Goal: Use online tool/utility: Utilize a website feature to perform a specific function

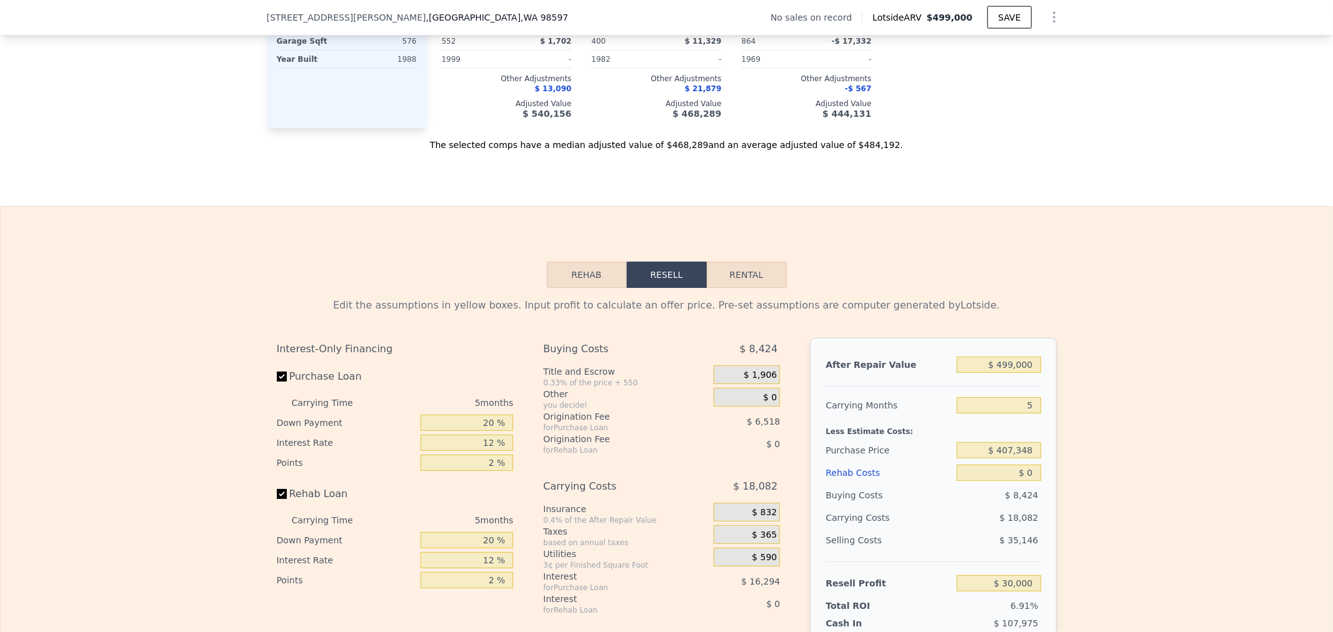
scroll to position [1523, 0]
click at [277, 498] on input "Rehab Loan" at bounding box center [282, 493] width 10 height 10
checkbox input "false"
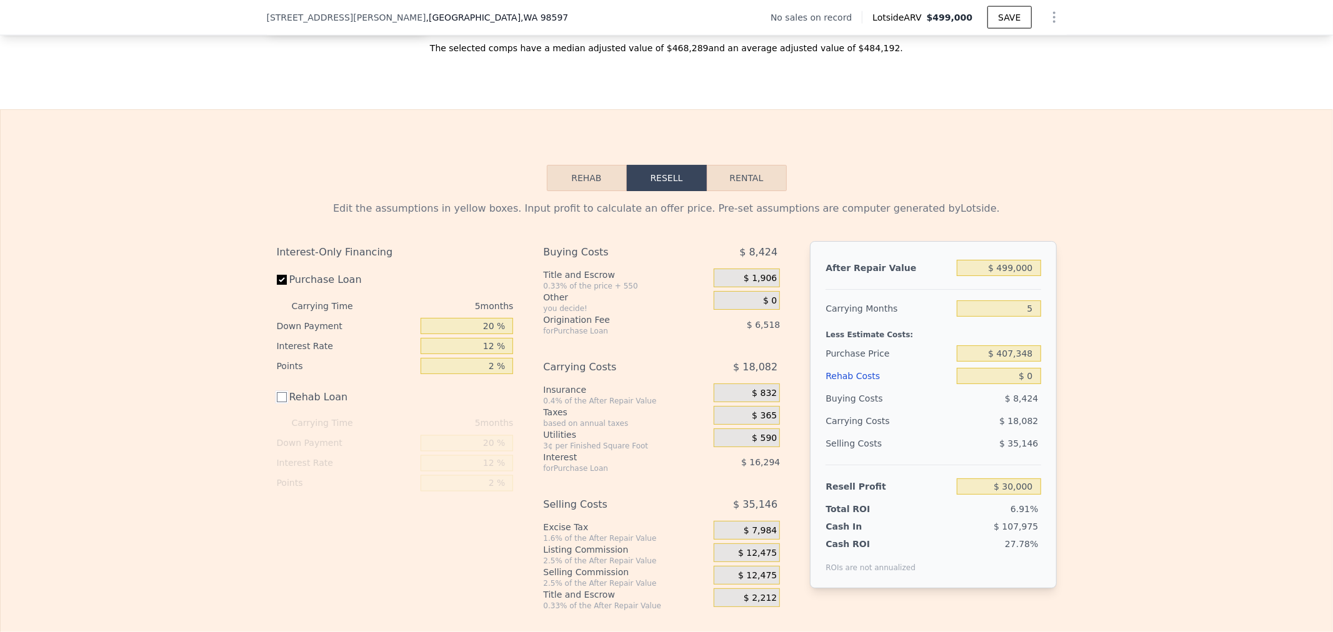
scroll to position [1662, 0]
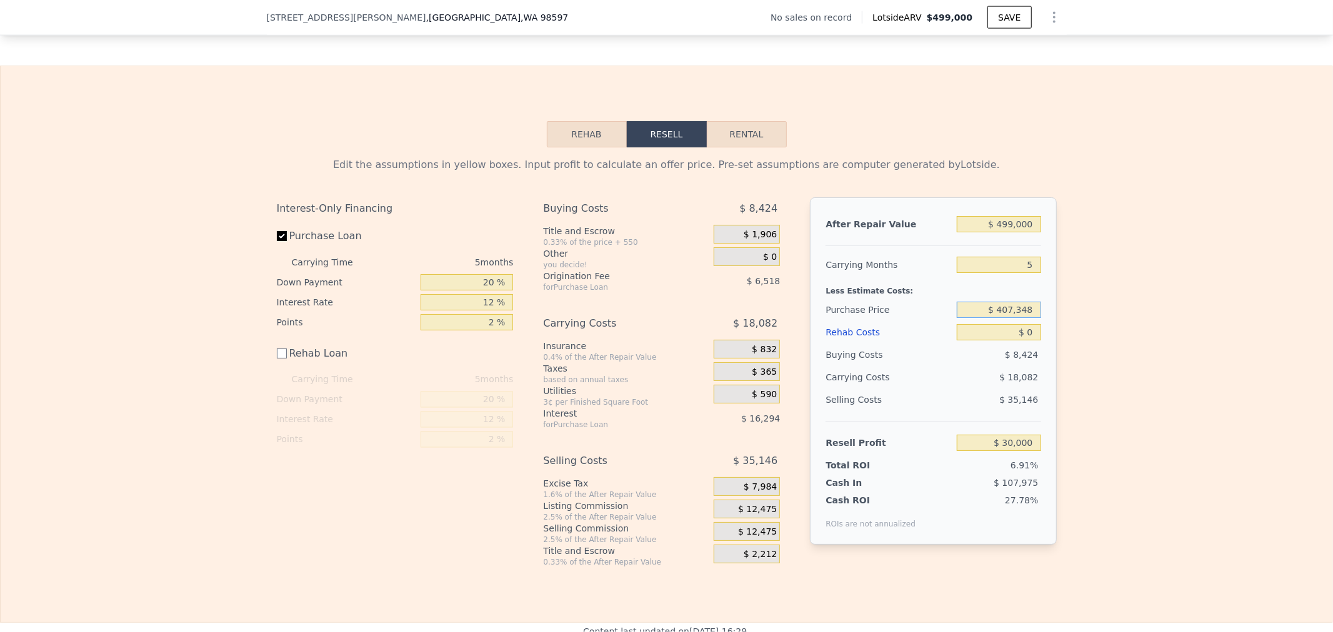
click at [977, 317] on input "$ 407,348" at bounding box center [999, 310] width 84 height 16
drag, startPoint x: 1028, startPoint y: 317, endPoint x: 1066, endPoint y: 316, distance: 37.5
click at [1045, 316] on div "After Repair Value $ 499,000 Carrying Months 5 Less Estimate Costs: Purchase Pr…" at bounding box center [933, 370] width 246 height 347
drag, startPoint x: 976, startPoint y: 312, endPoint x: 1084, endPoint y: 316, distance: 108.2
click at [1083, 316] on div "Edit the assumptions in yellow boxes. Input profit to calculate an offer price.…" at bounding box center [667, 357] width 1332 height 420
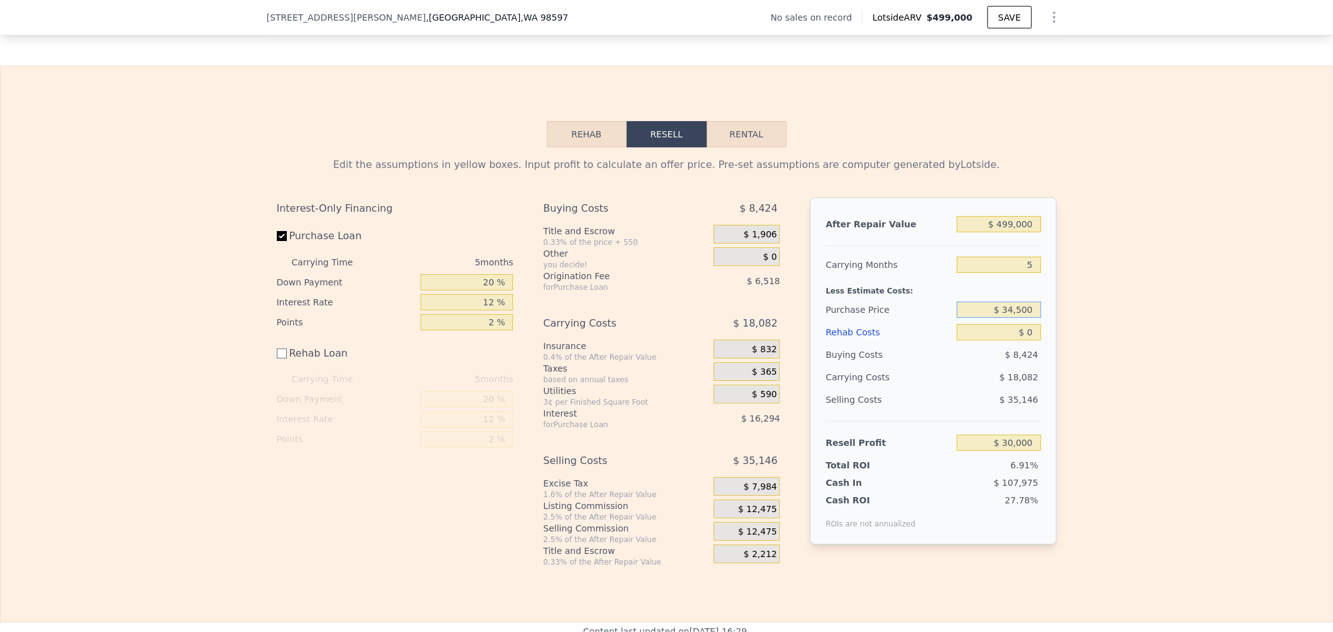
type input "$ 345,000"
click at [903, 344] on div "Rehab Costs" at bounding box center [888, 332] width 126 height 22
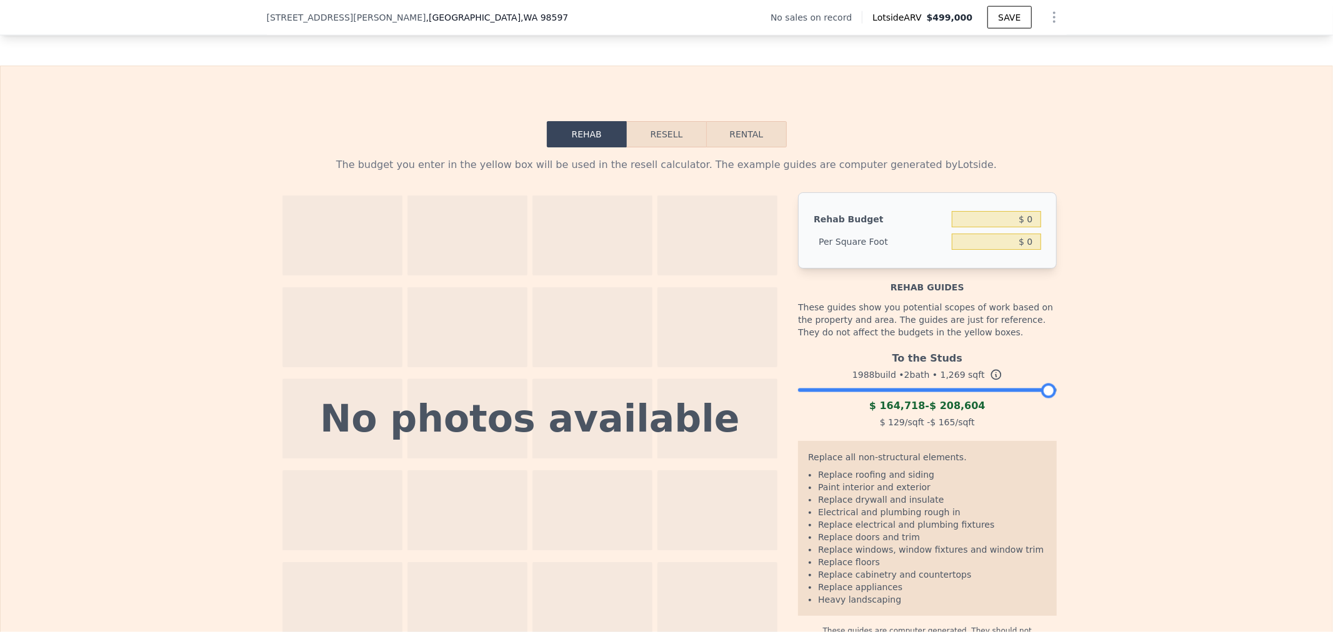
click at [657, 142] on button "Resell" at bounding box center [666, 134] width 79 height 26
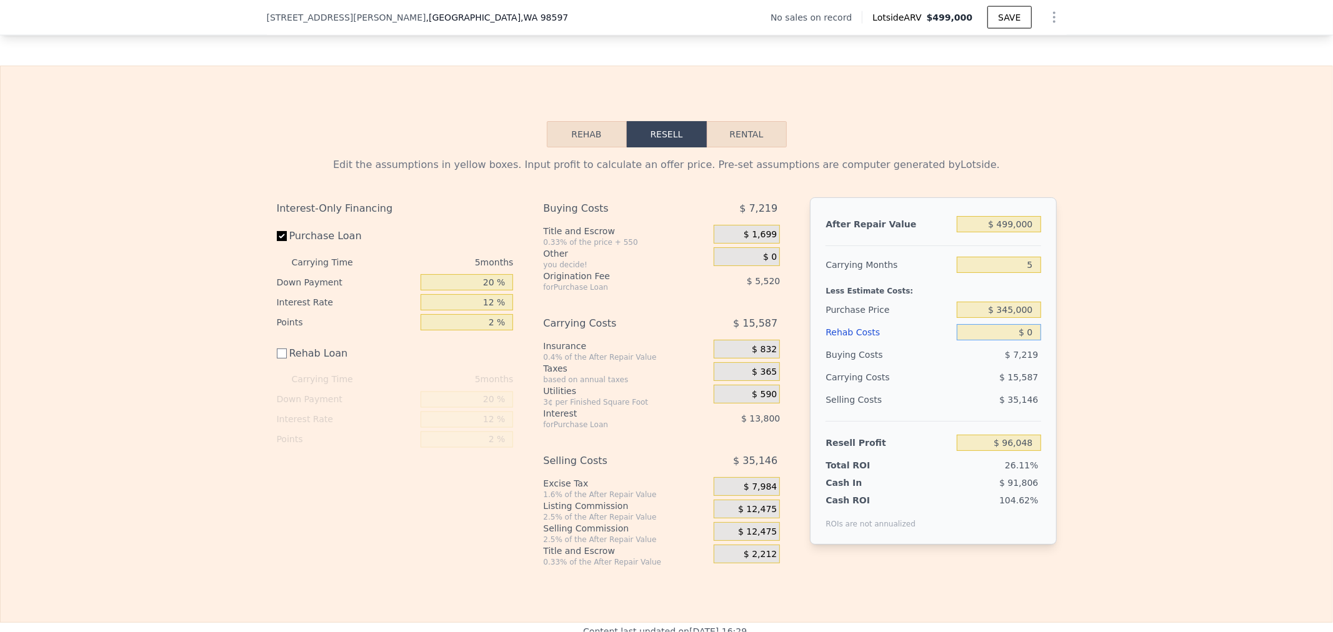
drag, startPoint x: 997, startPoint y: 342, endPoint x: 1045, endPoint y: 342, distance: 48.1
click at [1045, 342] on div "After Repair Value $ 499,000 Carrying Months 5 Less Estimate Costs: Purchase Pr…" at bounding box center [933, 370] width 246 height 347
type input "$ 6"
type input "$ 96,042"
type input "$ 60"
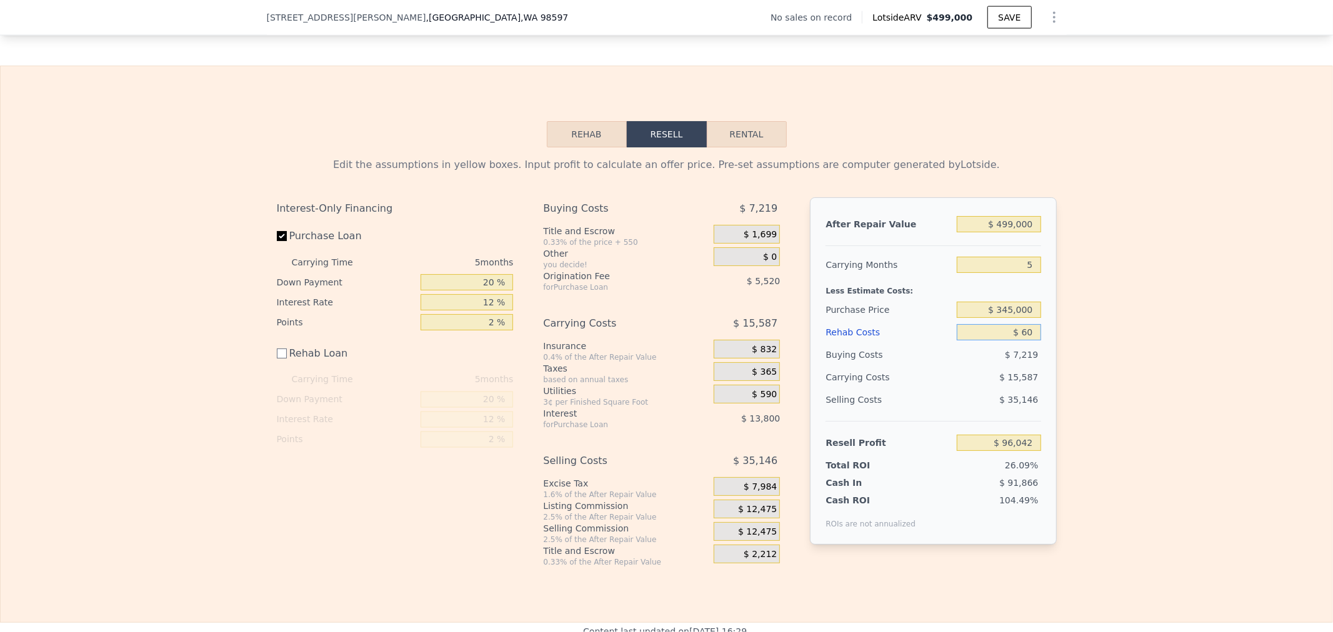
type input "$ 95,988"
type input "$ 600"
type input "$ 95,448"
type input "$ 6,000"
type input "$ 90,048"
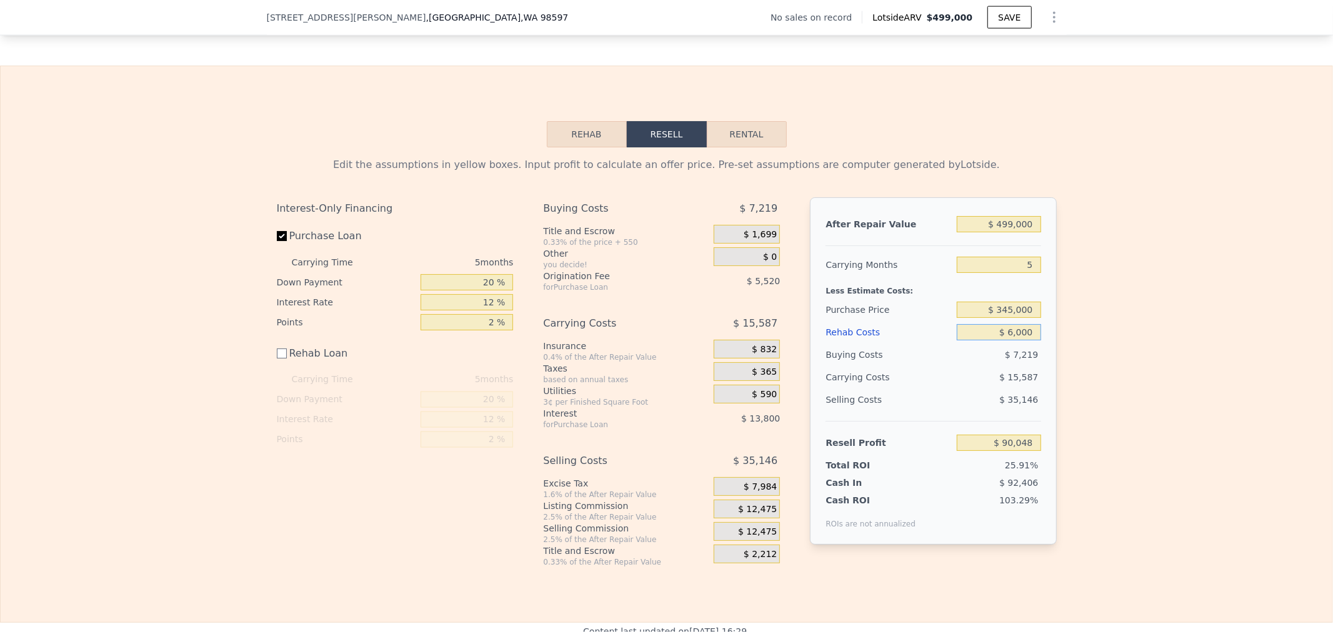
type input "$ 60,000"
type input "$ 36,048"
type input "$ 60,000"
click at [1128, 298] on div "Edit the assumptions in yellow boxes. Input profit to calculate an offer price.…" at bounding box center [667, 357] width 1332 height 420
click at [740, 515] on span "$ 12,475" at bounding box center [757, 509] width 39 height 11
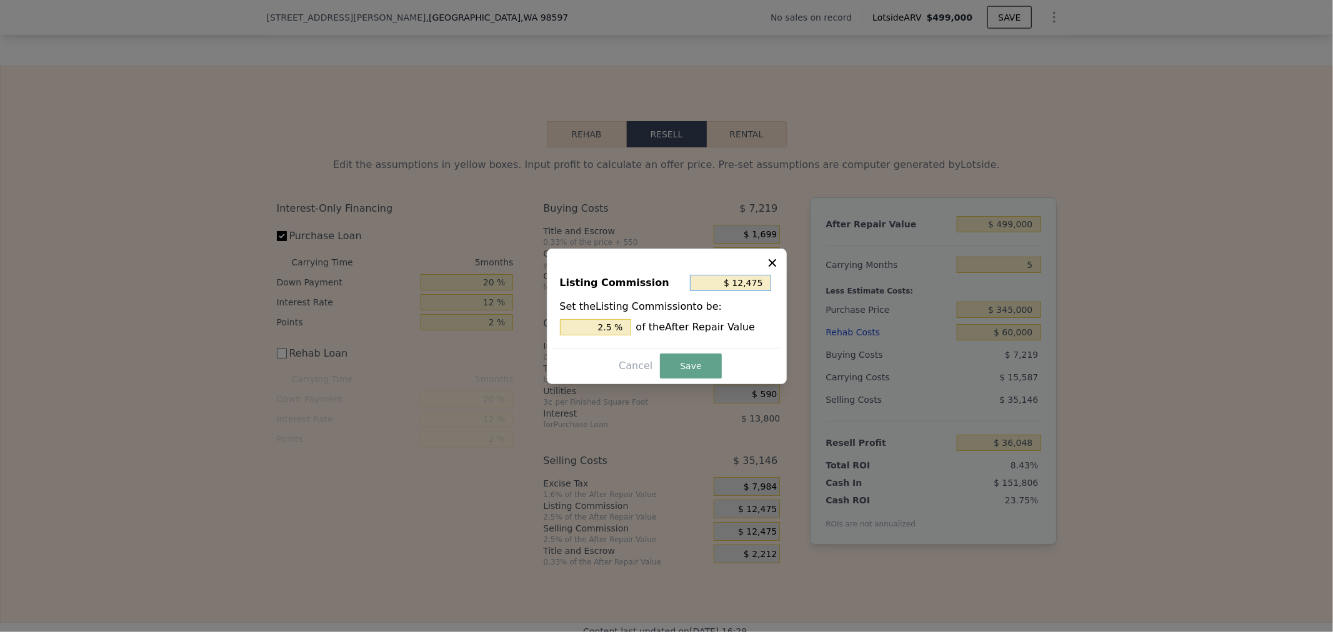
drag, startPoint x: 727, startPoint y: 282, endPoint x: 800, endPoint y: 279, distance: 73.2
click at [800, 279] on div "​ Listing Commission $ 12,475 Set the Listing Commission to be: 2.5 % of the Af…" at bounding box center [666, 316] width 1333 height 632
type input "$ 0"
type input "0 %"
type input "$ 0"
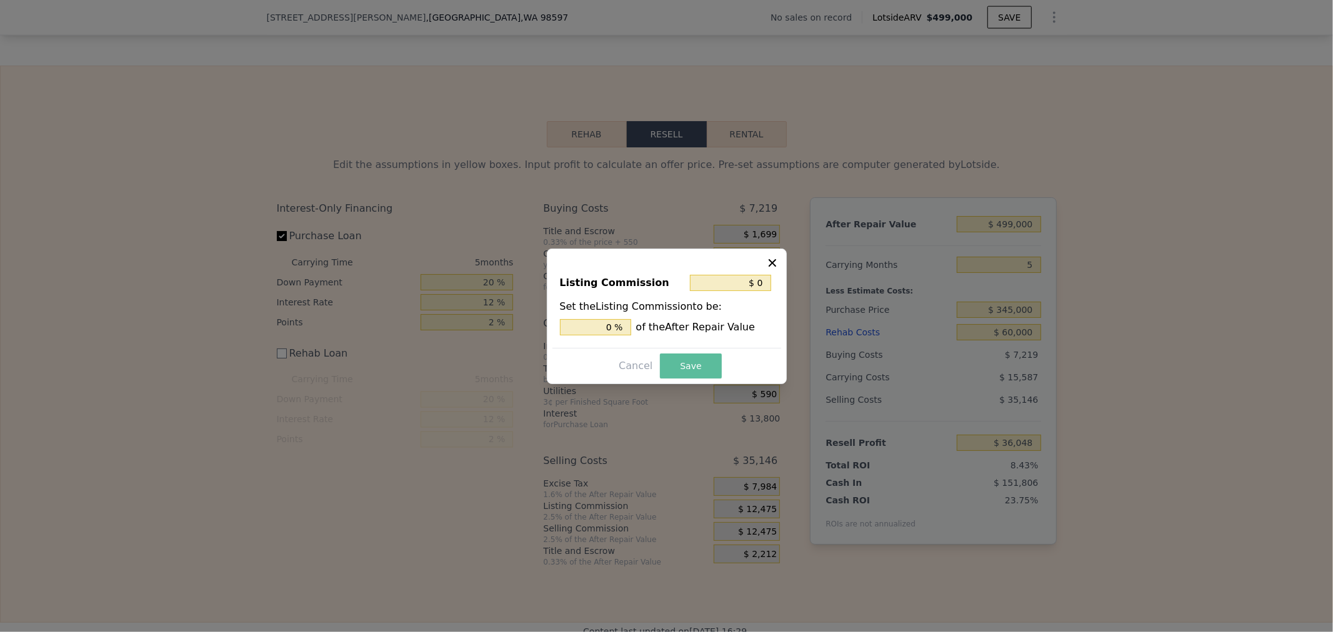
click at [683, 359] on button "Save" at bounding box center [690, 366] width 61 height 25
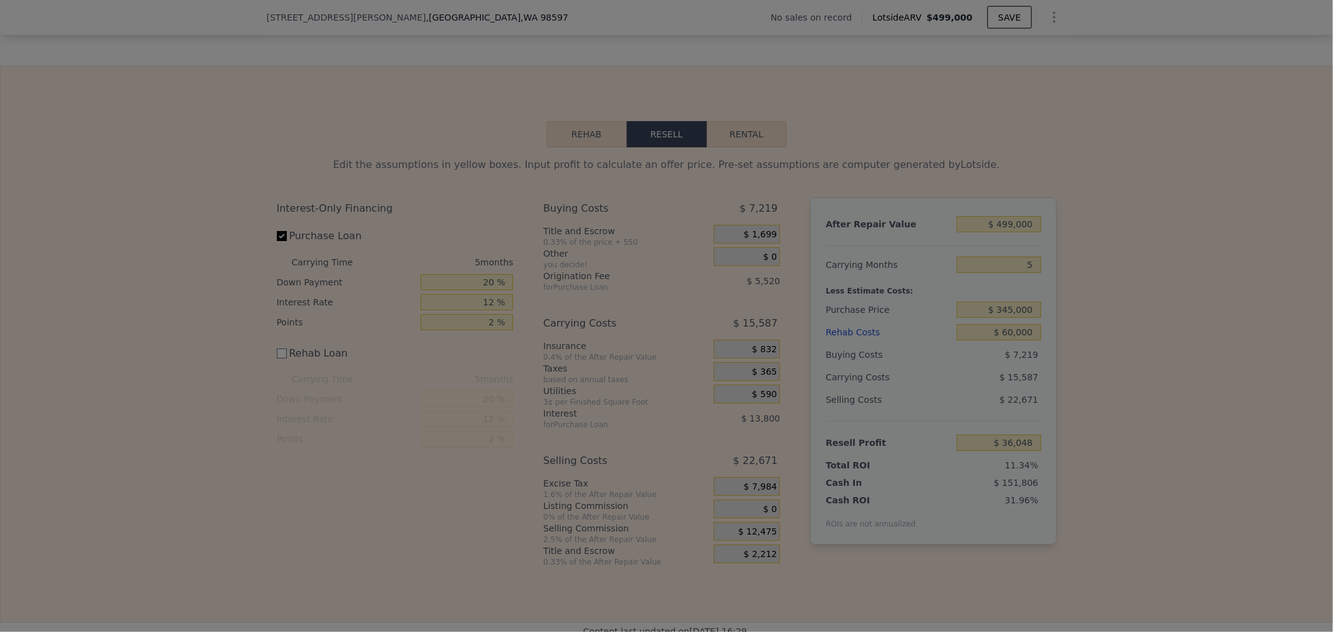
type input "$ 48,523"
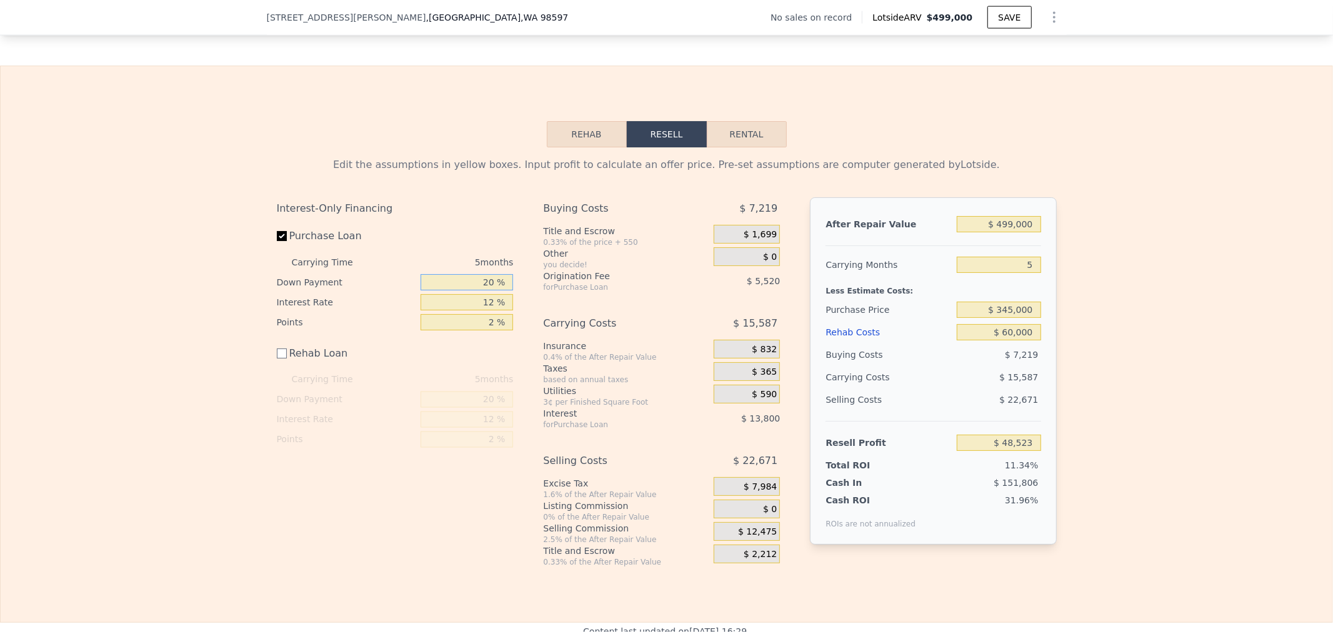
click at [479, 291] on input "20 %" at bounding box center [467, 282] width 92 height 16
drag, startPoint x: 479, startPoint y: 292, endPoint x: 520, endPoint y: 292, distance: 41.2
click at [520, 292] on div "Interest-Only Financing Purchase Loan Carrying Time 5 months Down Payment 20 % …" at bounding box center [667, 382] width 780 height 370
type input "1 %"
type input "$ 43,932"
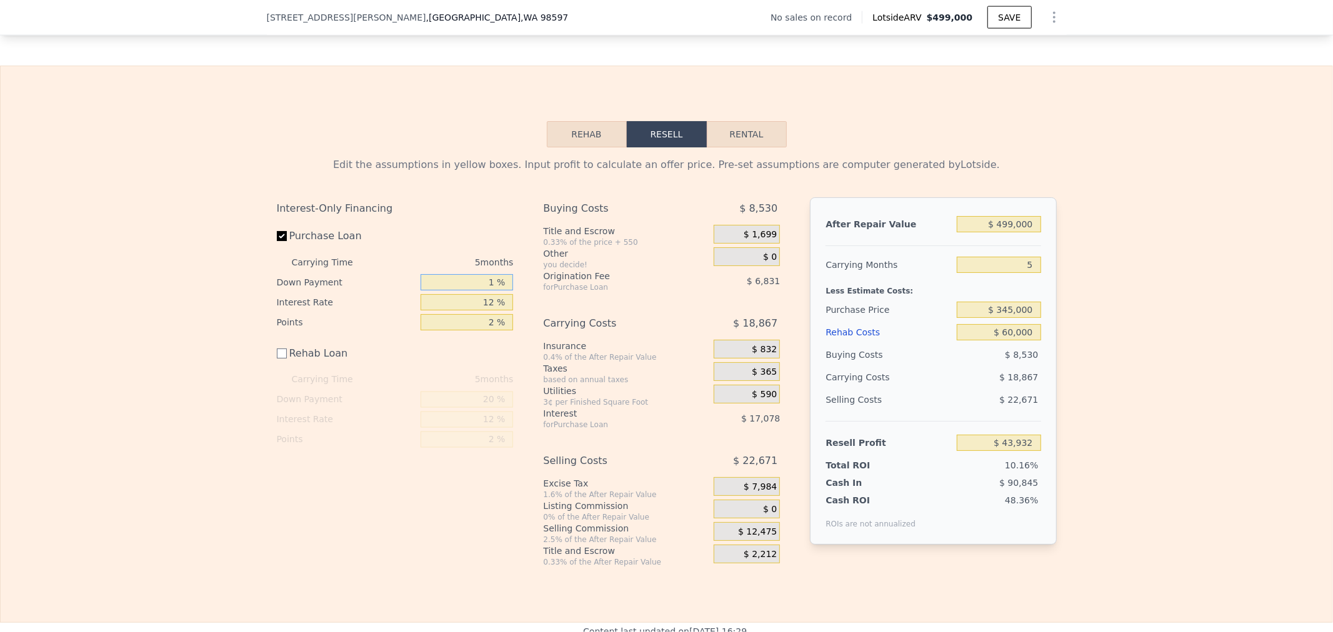
type input "10 %"
type input "$ 46,108"
type input "10 %"
click at [515, 244] on div "Interest-Only Financing Purchase Loan Carrying Time 5 months Down Payment 10 % …" at bounding box center [400, 382] width 247 height 370
drag, startPoint x: 995, startPoint y: 283, endPoint x: 1036, endPoint y: 276, distance: 41.2
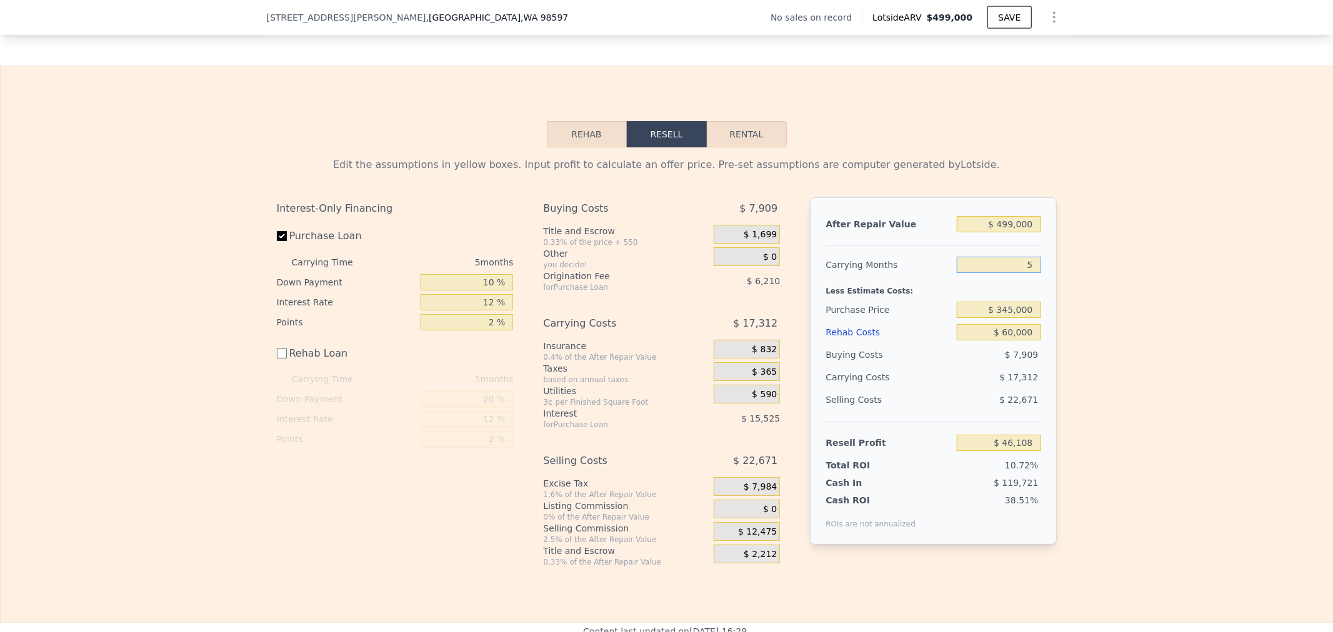
click at [1035, 276] on div "After Repair Value $ 499,000 Carrying Months 5 Less Estimate Costs: Purchase Pr…" at bounding box center [933, 370] width 246 height 347
type input "4"
type input "$ 49,571"
type input "4"
click at [1156, 329] on div "Edit the assumptions in yellow boxes. Input profit to calculate an offer price.…" at bounding box center [667, 357] width 1332 height 420
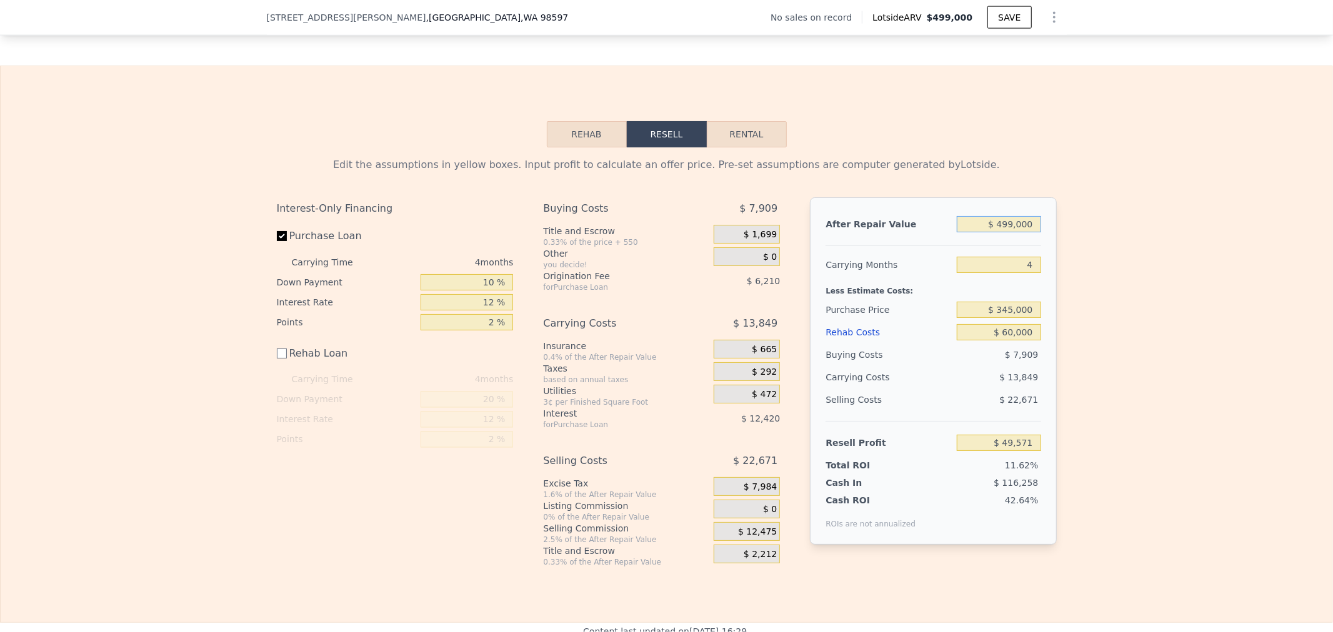
drag, startPoint x: 990, startPoint y: 233, endPoint x: 1078, endPoint y: 233, distance: 87.5
click at [1077, 233] on div "Edit the assumptions in yellow boxes. Input profit to calculate an offer price.…" at bounding box center [667, 357] width 1332 height 420
type input "$ 49,900"
type input "-$ 379,022"
type input "$ 4,990"
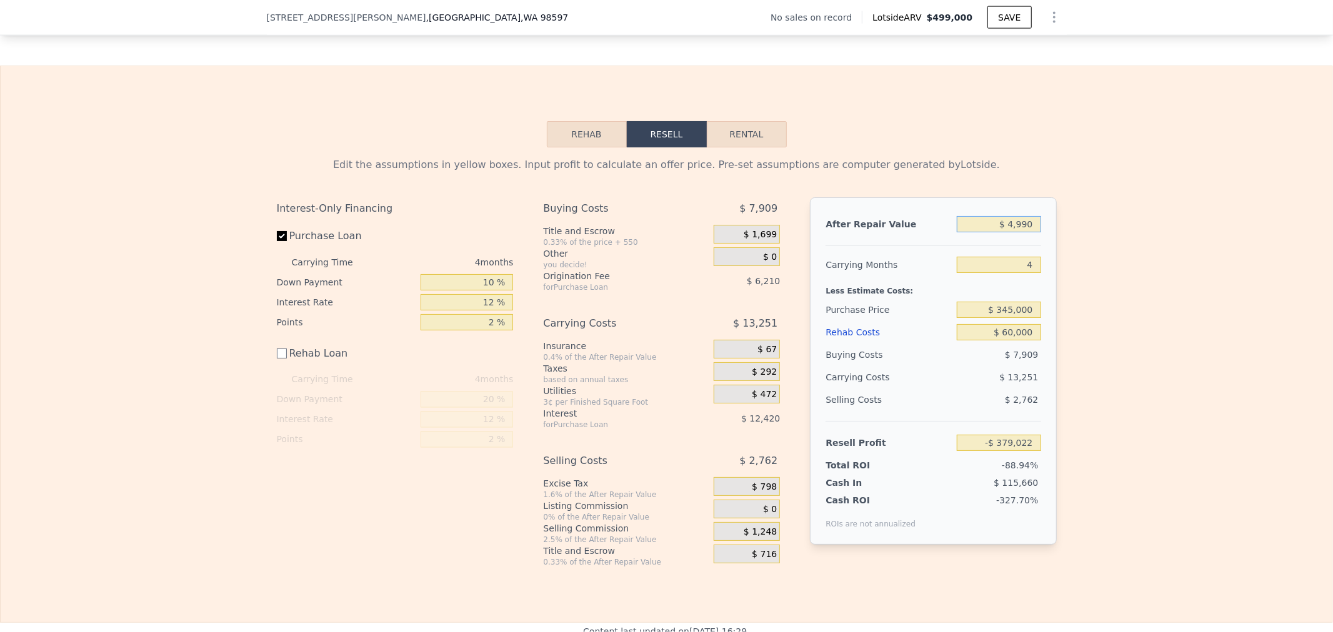
type input "-$ 421,882"
type input "$ 499"
type input "-$ 426,167"
type input "$ 49"
type input "-$ 426,596"
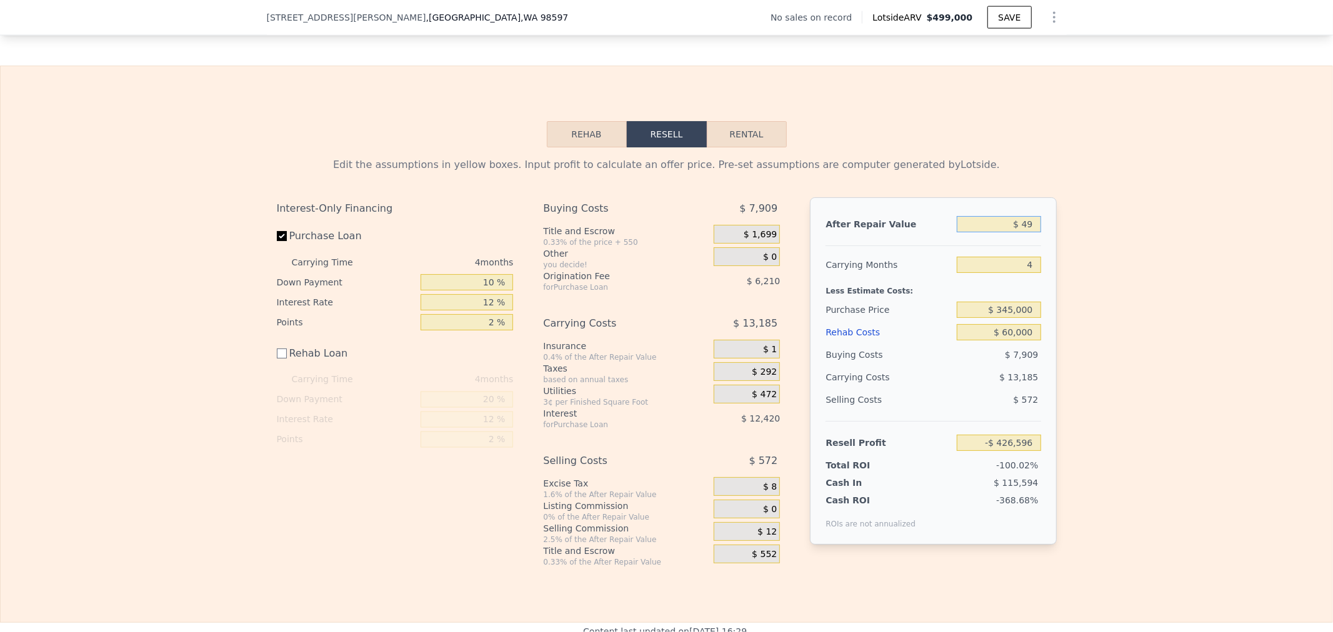
type input "$ 4"
type input "-$ 426,639"
type input "$ 5"
type input "-$ 426,638"
type input "$ 50"
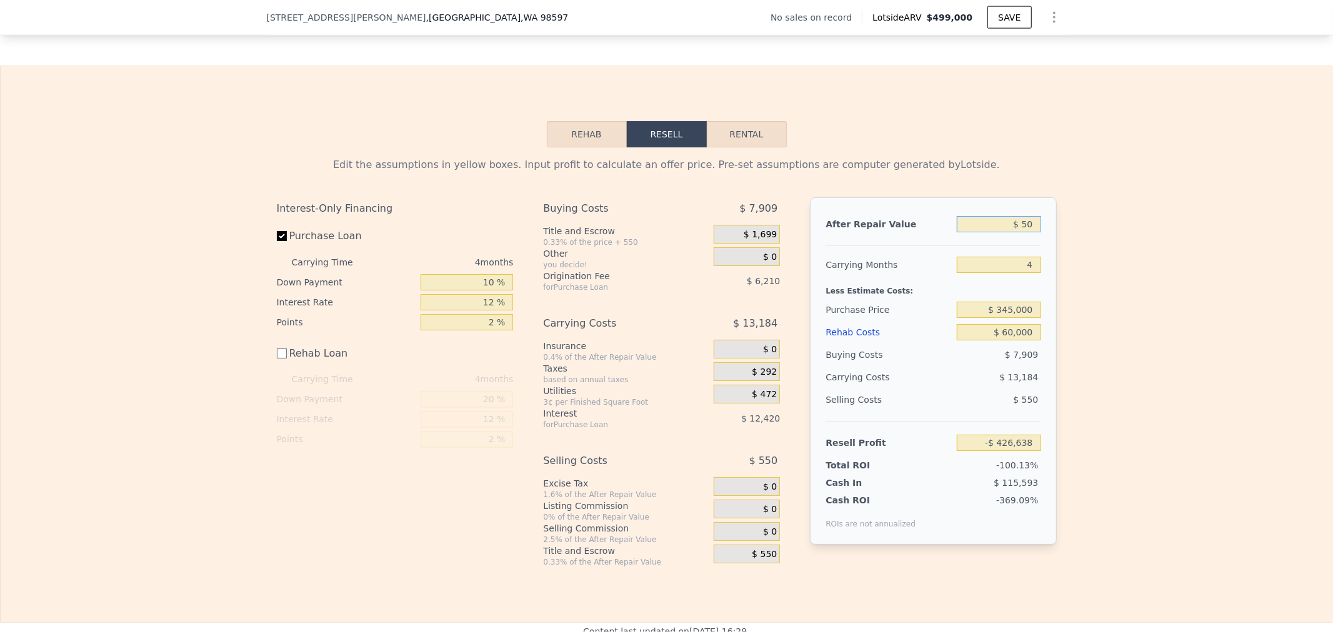
type input "-$ 426,595"
type input "$ 500"
type input "-$ 426,167"
type input "$ 5,000"
type input "-$ 421,872"
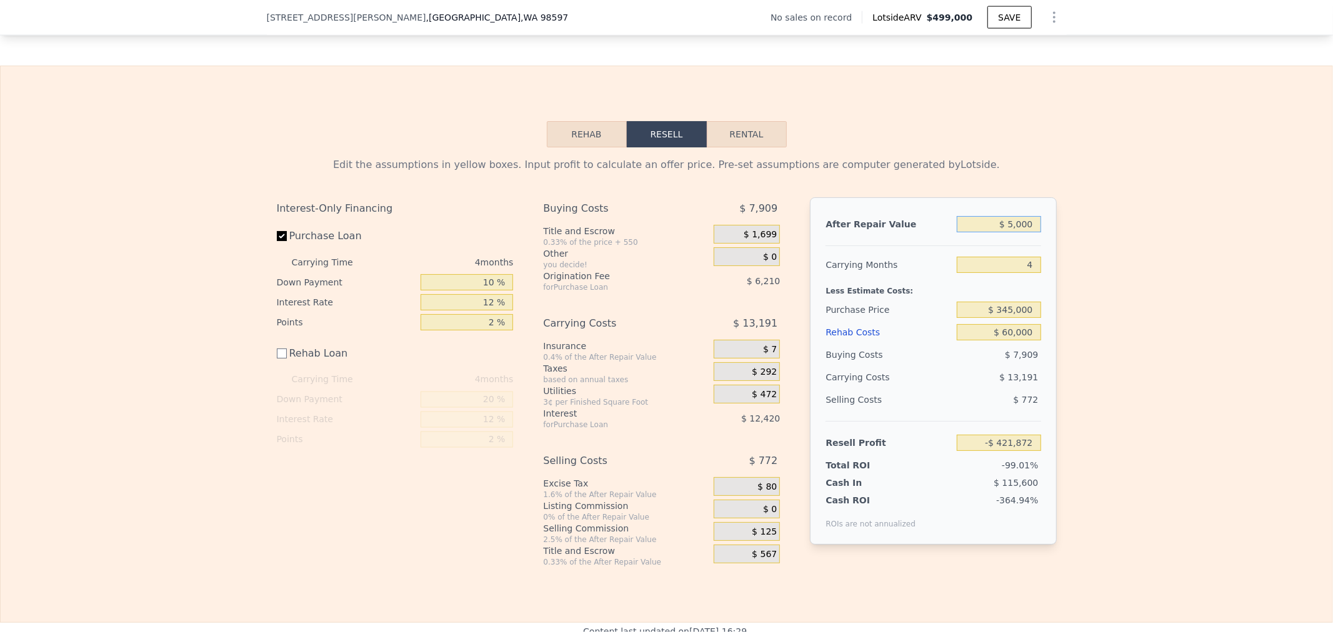
type input "$ 50,000"
type input "-$ 378,927"
type input "$ 500,000"
type input "$ 50,525"
type input "$ 500,000"
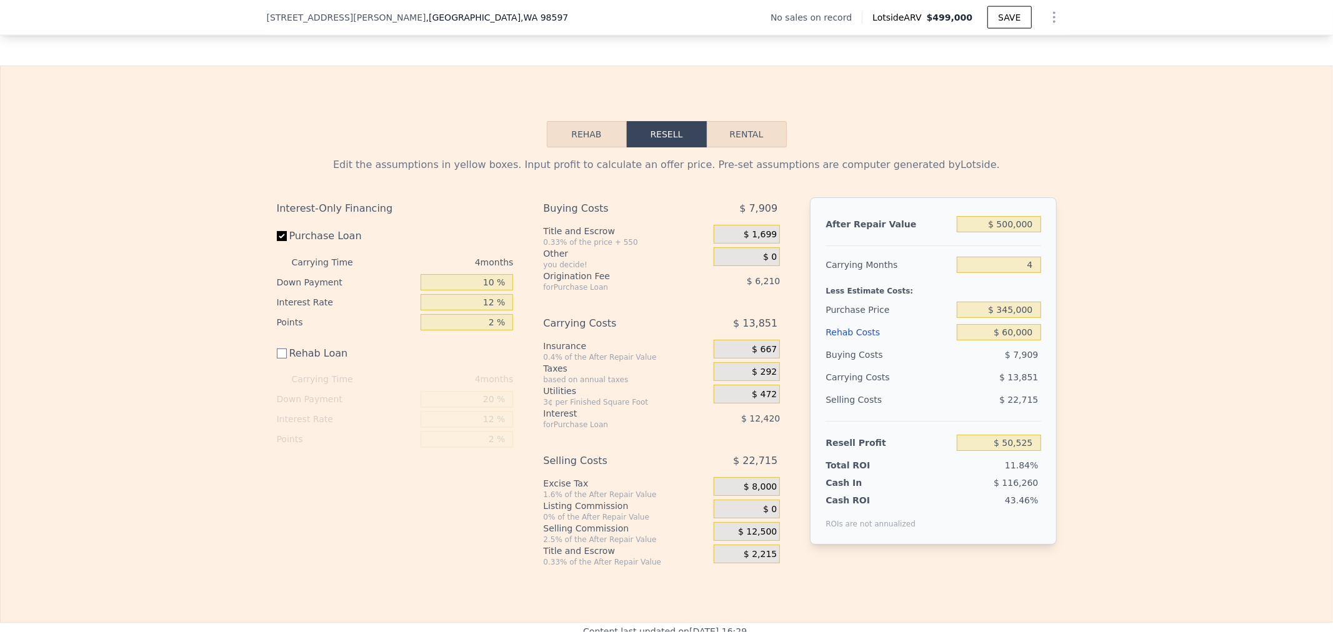
click at [944, 246] on div at bounding box center [932, 241] width 215 height 11
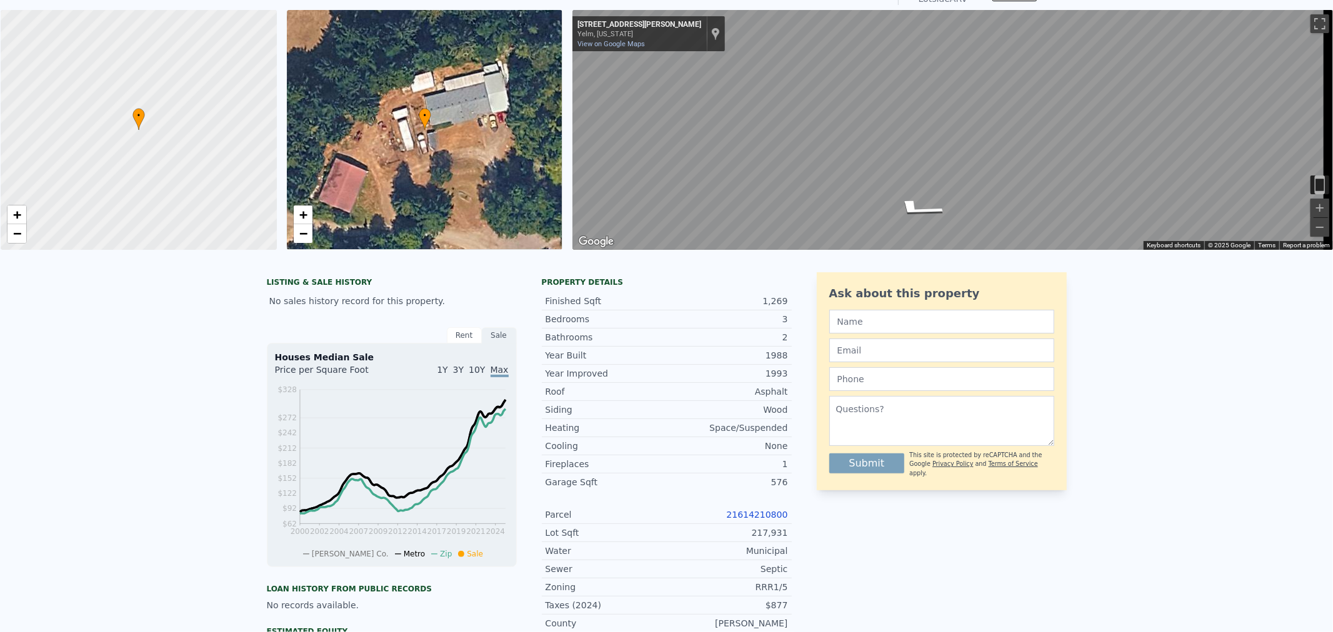
scroll to position [4, 0]
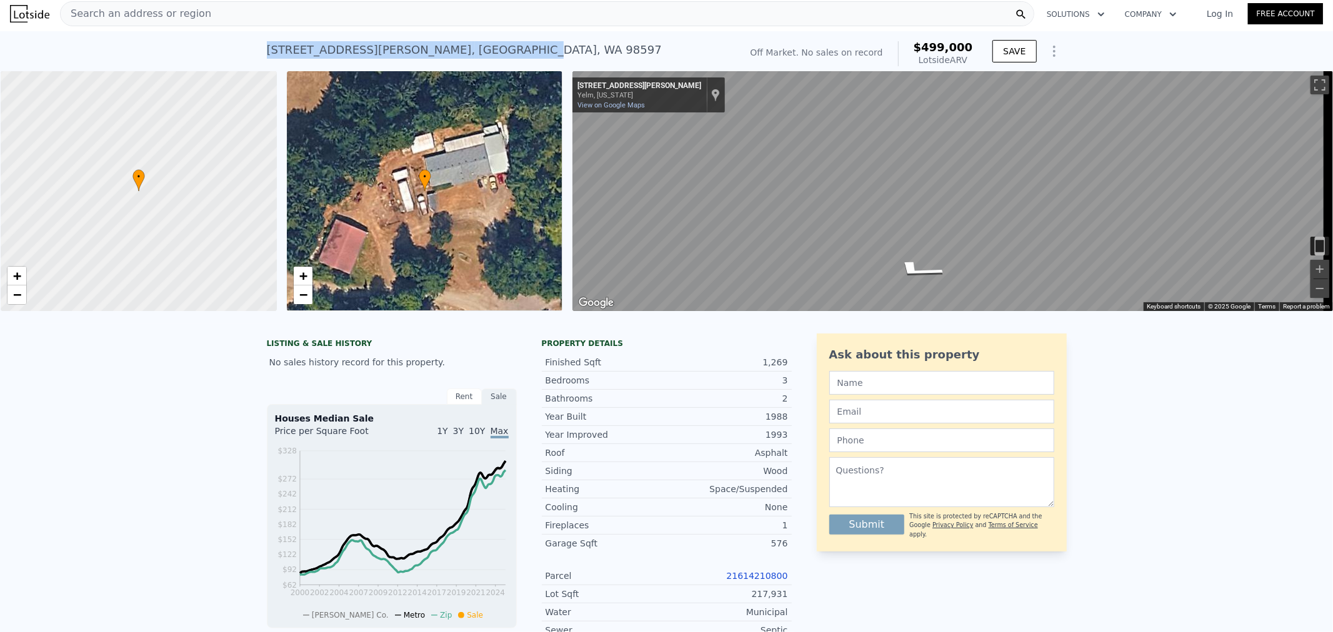
checkbox input "true"
type input "$ 499,000"
type input "5"
type input "$ 0"
type input "$ 30,000"
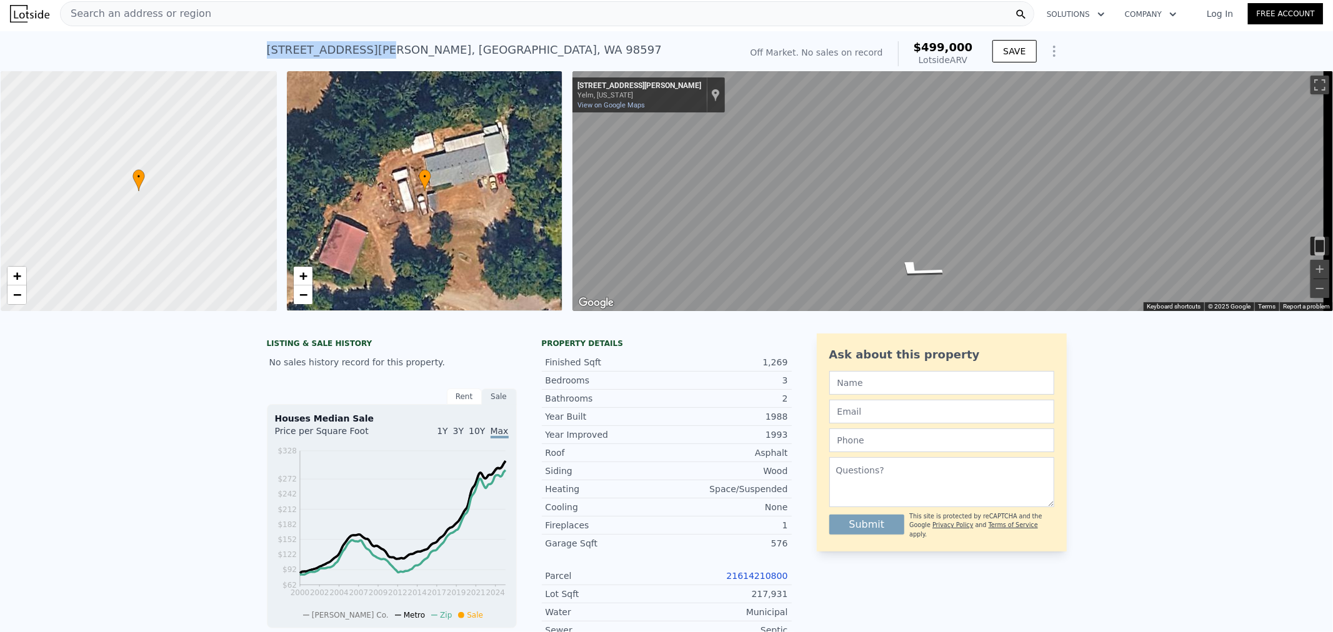
drag, startPoint x: 258, startPoint y: 42, endPoint x: 361, endPoint y: 54, distance: 103.7
click at [361, 54] on div "[STREET_ADDRESS][PERSON_NAME] No sales on record (~ARV $499k ) Off Market. No s…" at bounding box center [666, 51] width 1333 height 40
copy div "[STREET_ADDRESS][PERSON_NAME]"
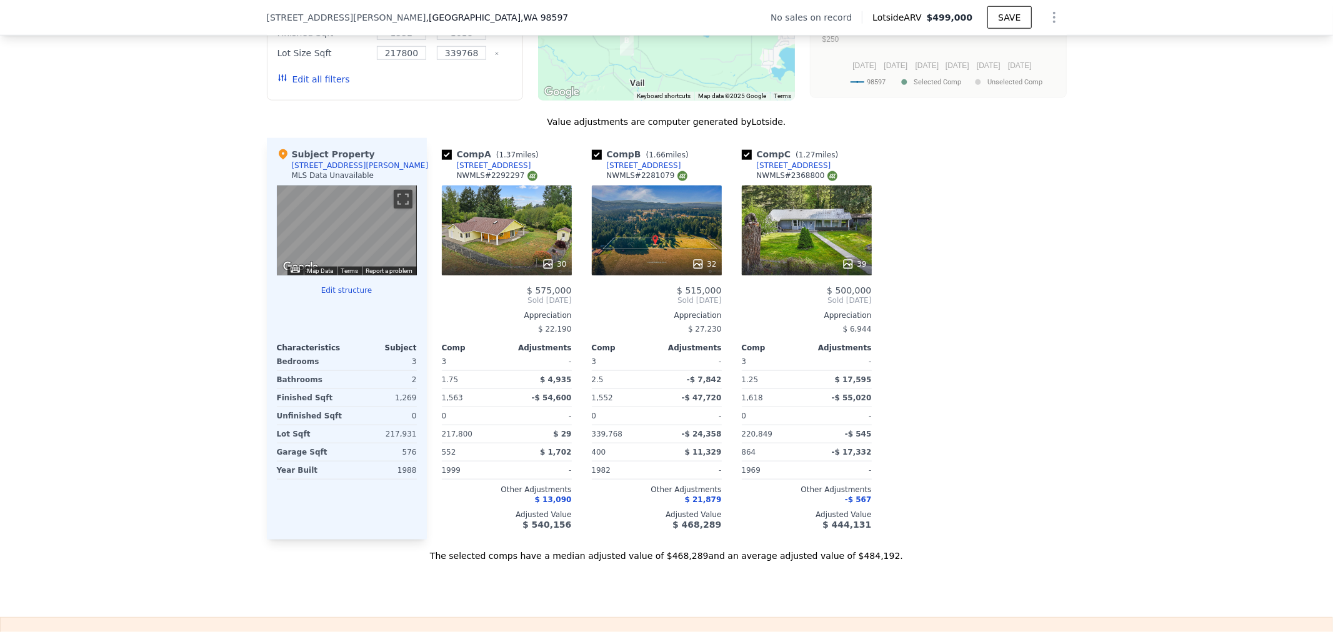
scroll to position [1596, 0]
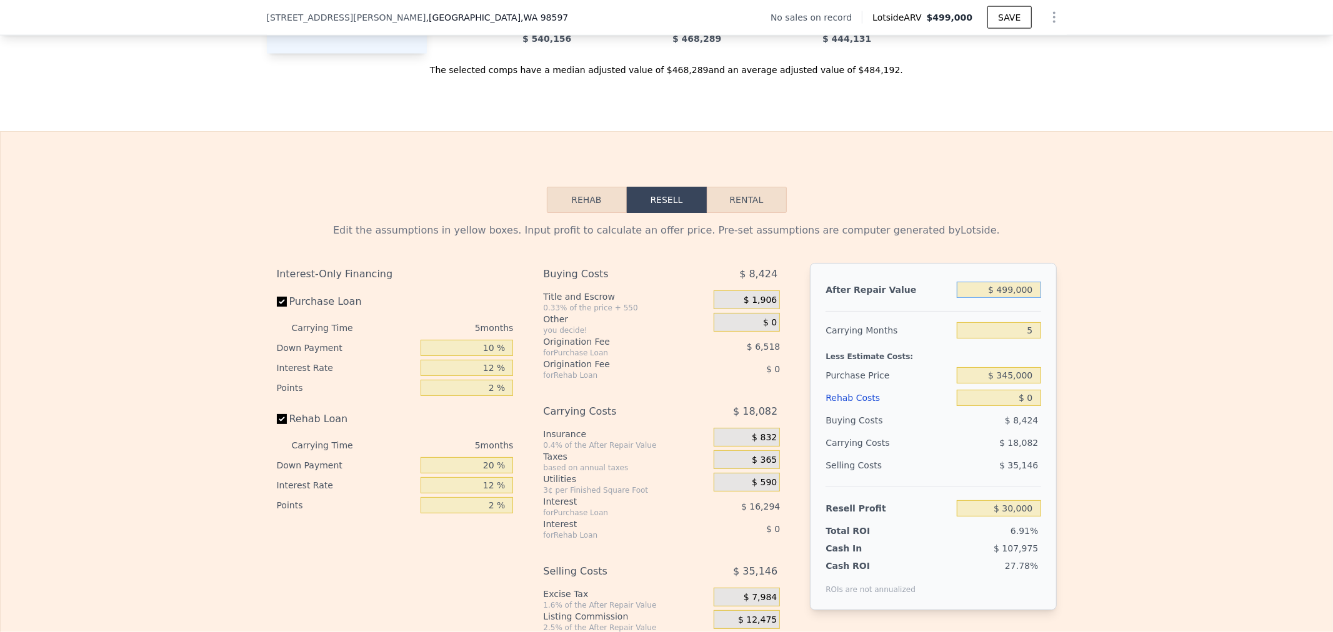
drag, startPoint x: 991, startPoint y: 303, endPoint x: 1011, endPoint y: 304, distance: 20.0
click at [1011, 298] on input "$ 499,000" at bounding box center [999, 290] width 84 height 16
type input "$ 49,900"
type input "-$ 387,215"
type input "$ 499"
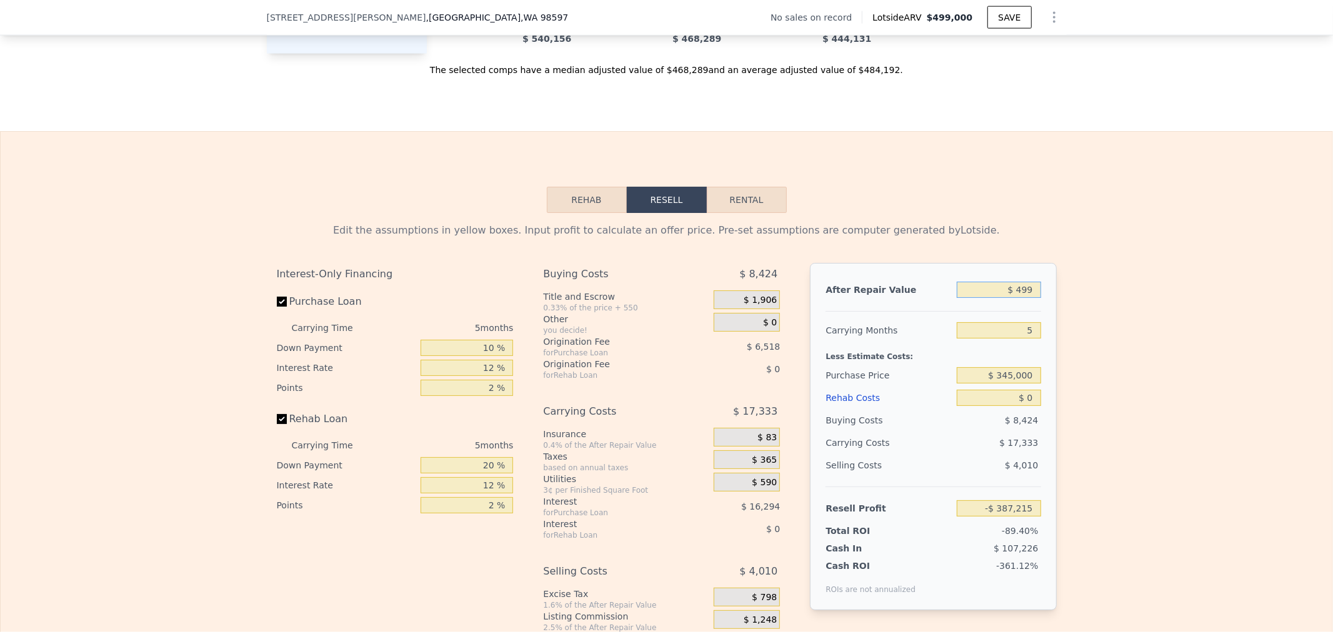
type input "-$ 433,108"
type input "$ 49"
type input "-$ 433,526"
type input "$ 4"
type input "-$ 433,568"
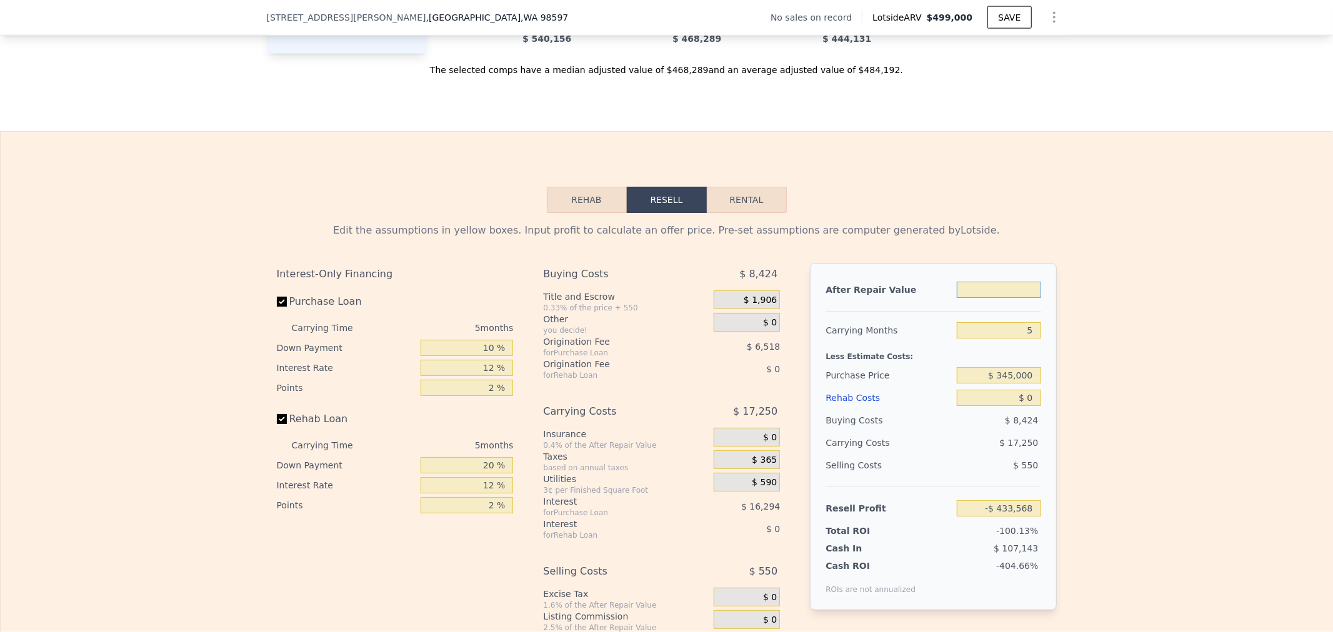
type input "$ 5"
type input "-$ 433,567"
type input "$ 55"
type input "-$ 433,520"
type input "$ 550"
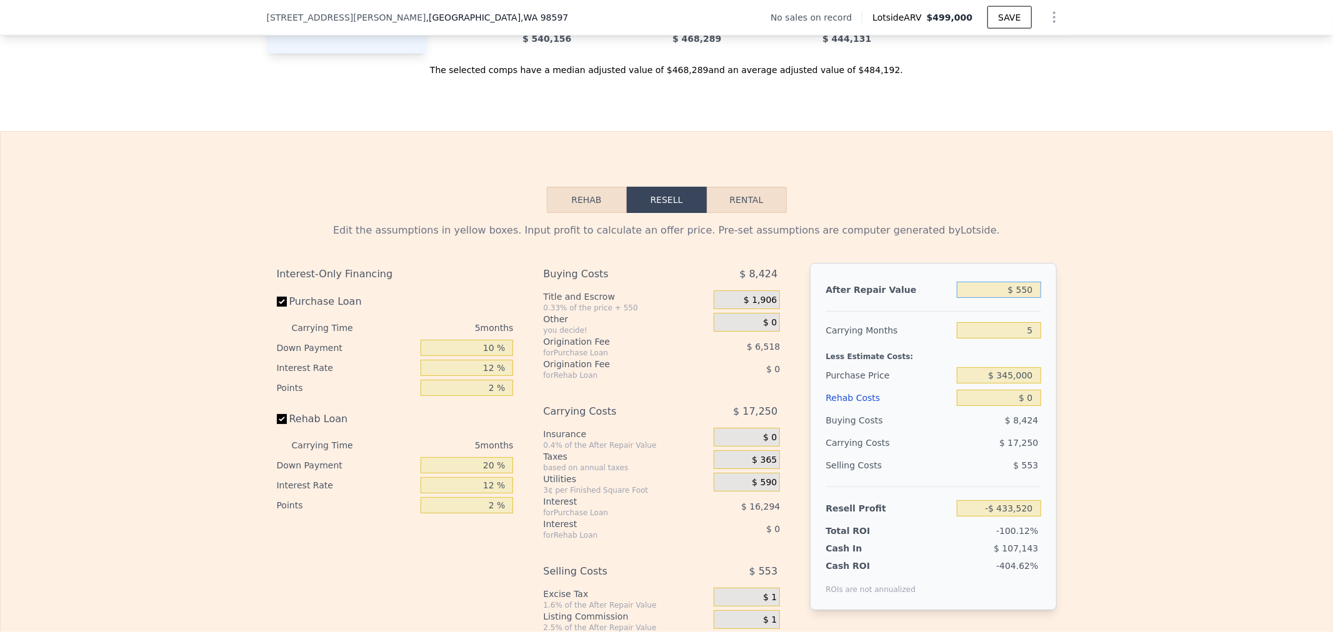
type input "-$ 433,062"
type input "$ 5,500"
type input "-$ 428,463"
type input "$ 55,000"
type input "-$ 382,477"
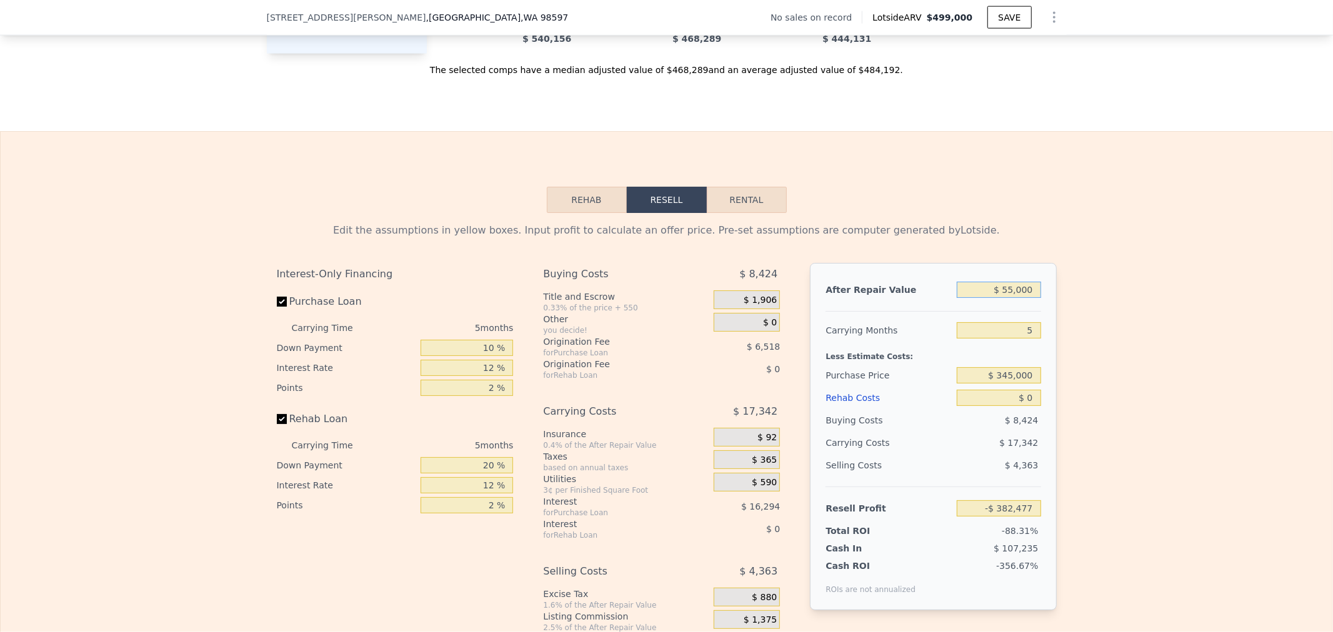
type input "$ 550,000"
type input "$ 77,379"
type input "$ 550,000"
click at [1179, 294] on div "Edit the assumptions in yellow boxes. Input profit to calculate an offer price.…" at bounding box center [667, 445] width 1332 height 465
drag, startPoint x: 461, startPoint y: 482, endPoint x: 495, endPoint y: 481, distance: 33.7
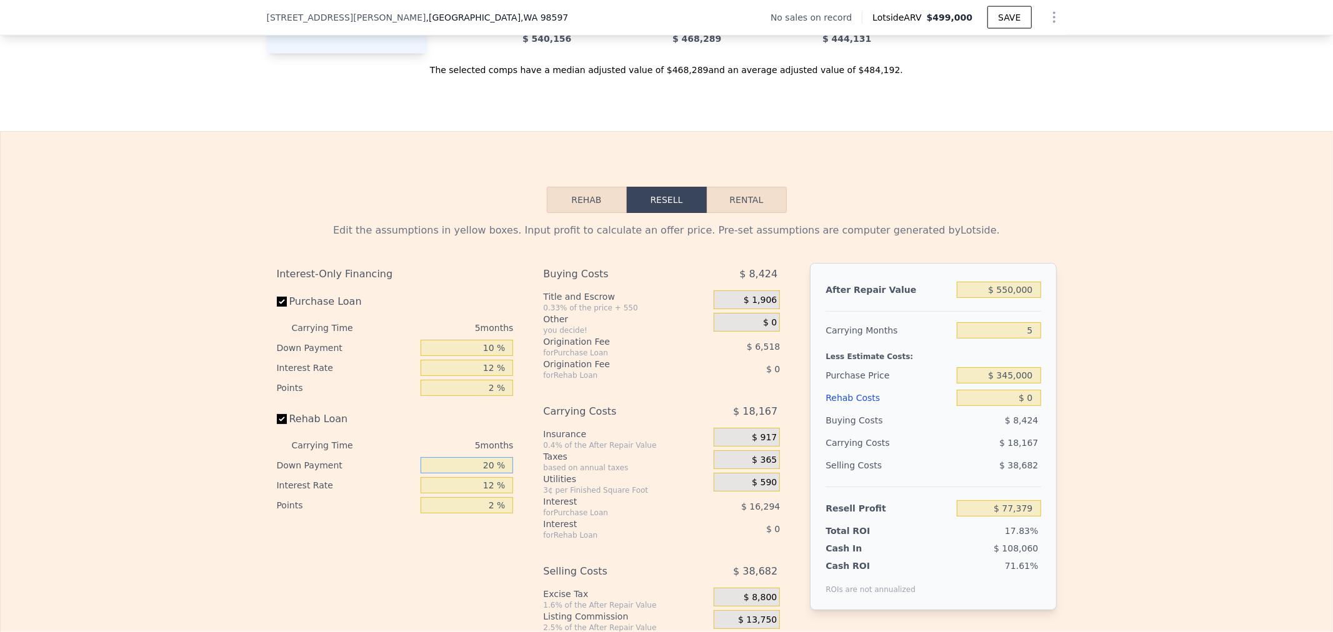
click at [495, 474] on input "20 %" at bounding box center [467, 465] width 92 height 16
type input "10 %"
click at [476, 416] on div "Interest-Only Financing Purchase Loan Carrying Time 5 months Down Payment 10 % …" at bounding box center [395, 389] width 237 height 252
click at [277, 424] on input "Rehab Loan" at bounding box center [282, 419] width 10 height 10
checkbox input "false"
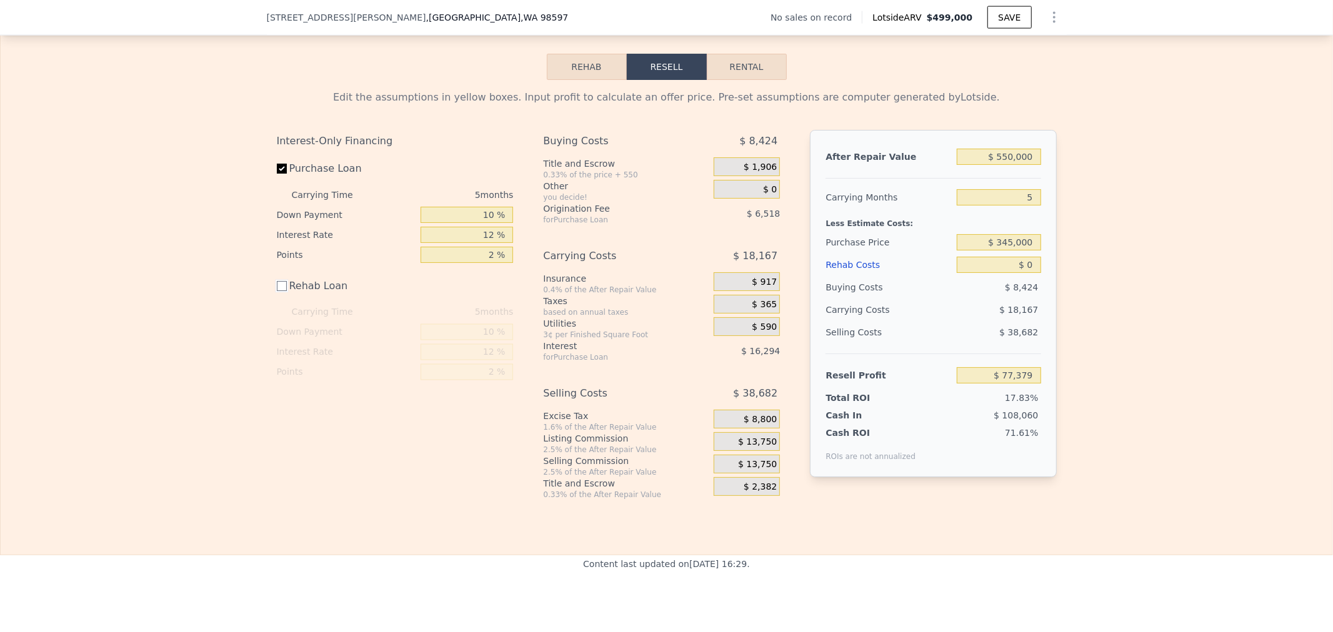
scroll to position [1735, 0]
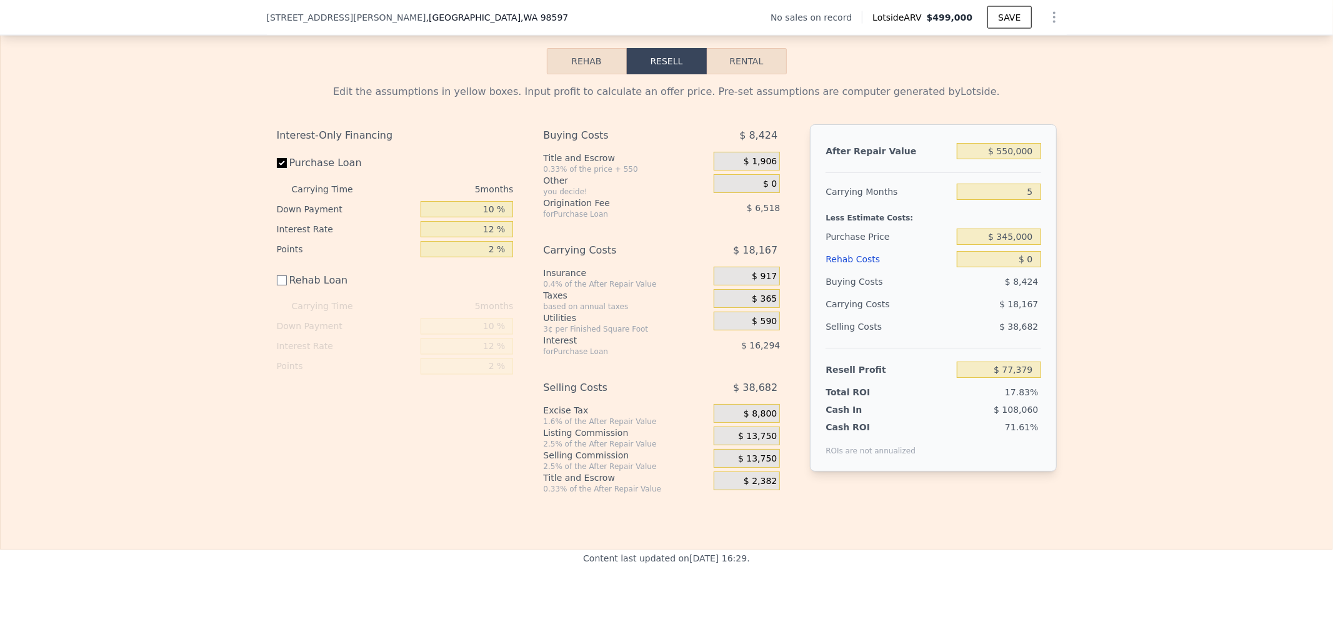
click at [732, 444] on div "$ 13,750" at bounding box center [747, 436] width 66 height 19
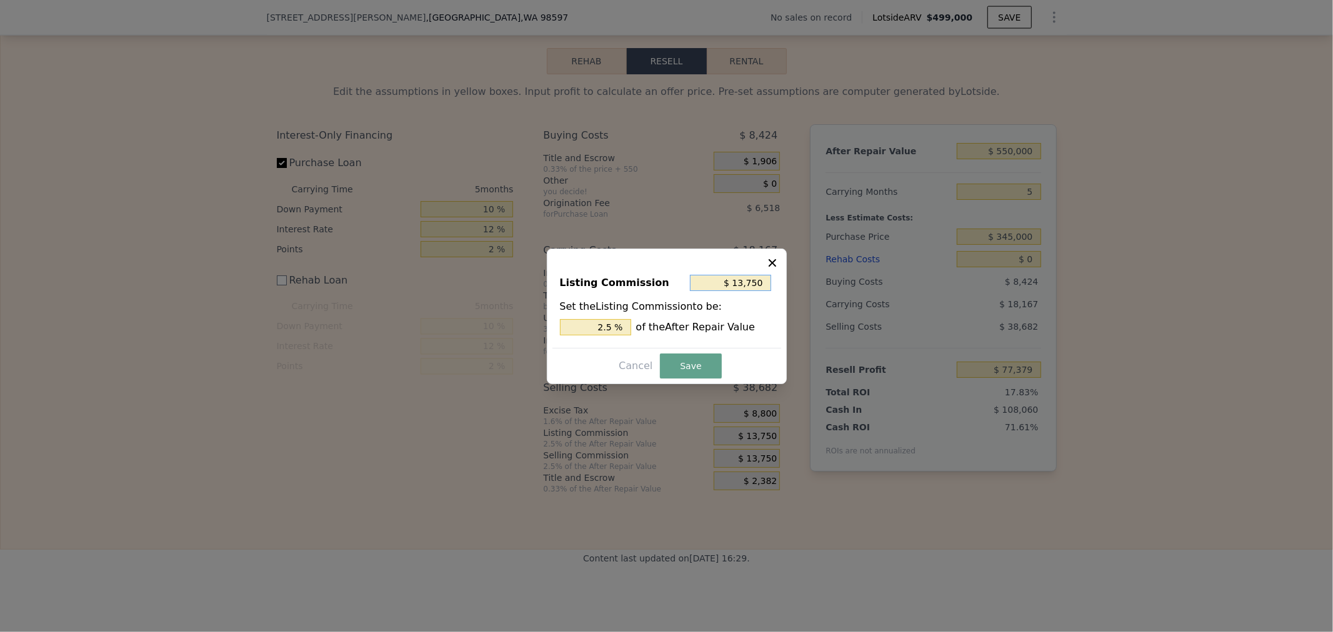
drag, startPoint x: 730, startPoint y: 279, endPoint x: 765, endPoint y: 279, distance: 35.6
click at [765, 279] on input "$ 13,750" at bounding box center [730, 283] width 81 height 16
type input "$ 0"
type input "0 %"
type input "$ 0"
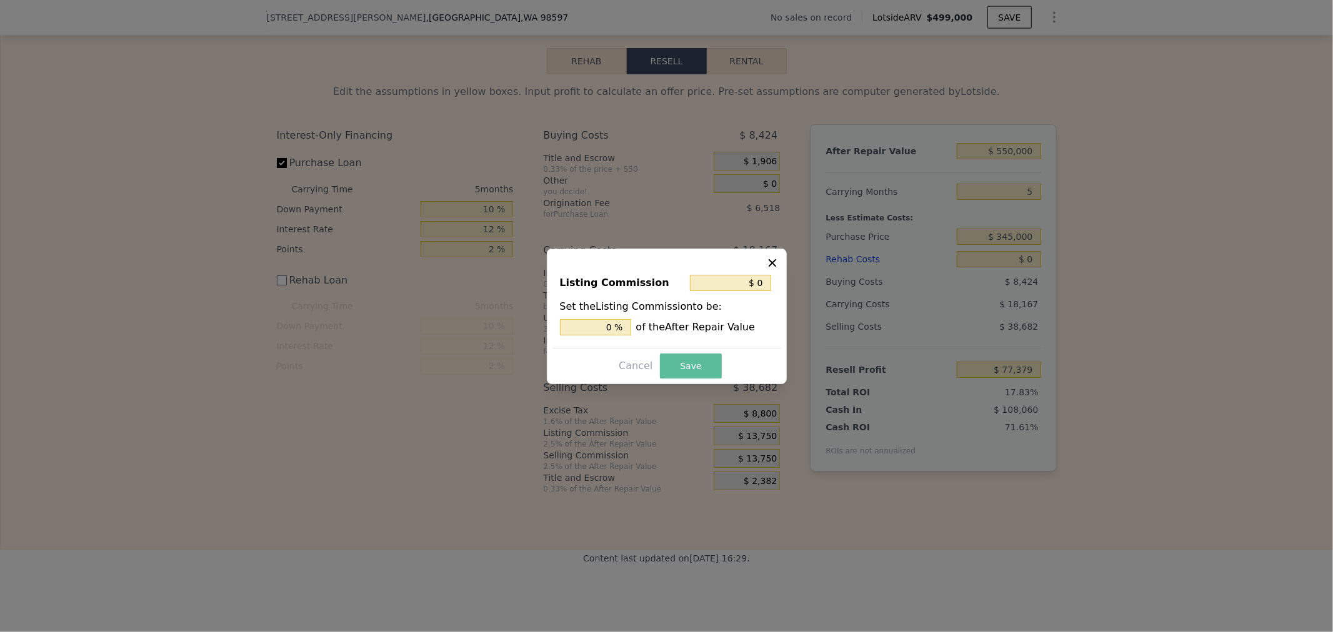
click at [702, 357] on button "Save" at bounding box center [690, 366] width 61 height 25
type input "$ 91,129"
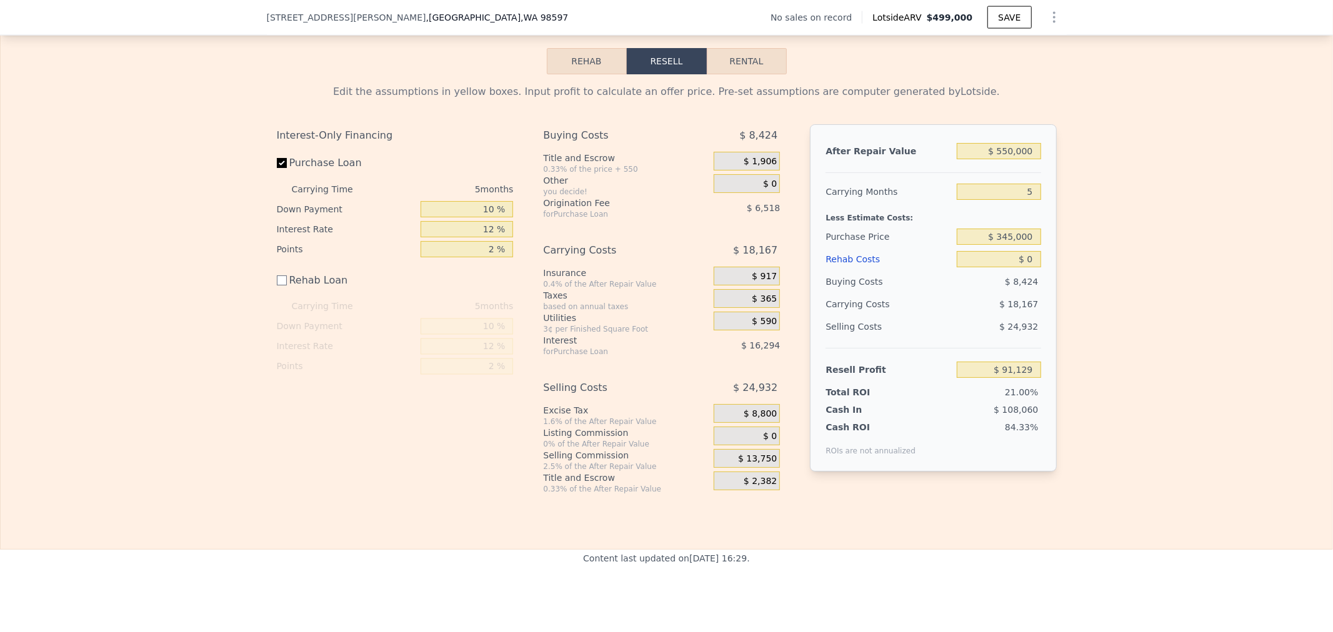
scroll to position [1666, 0]
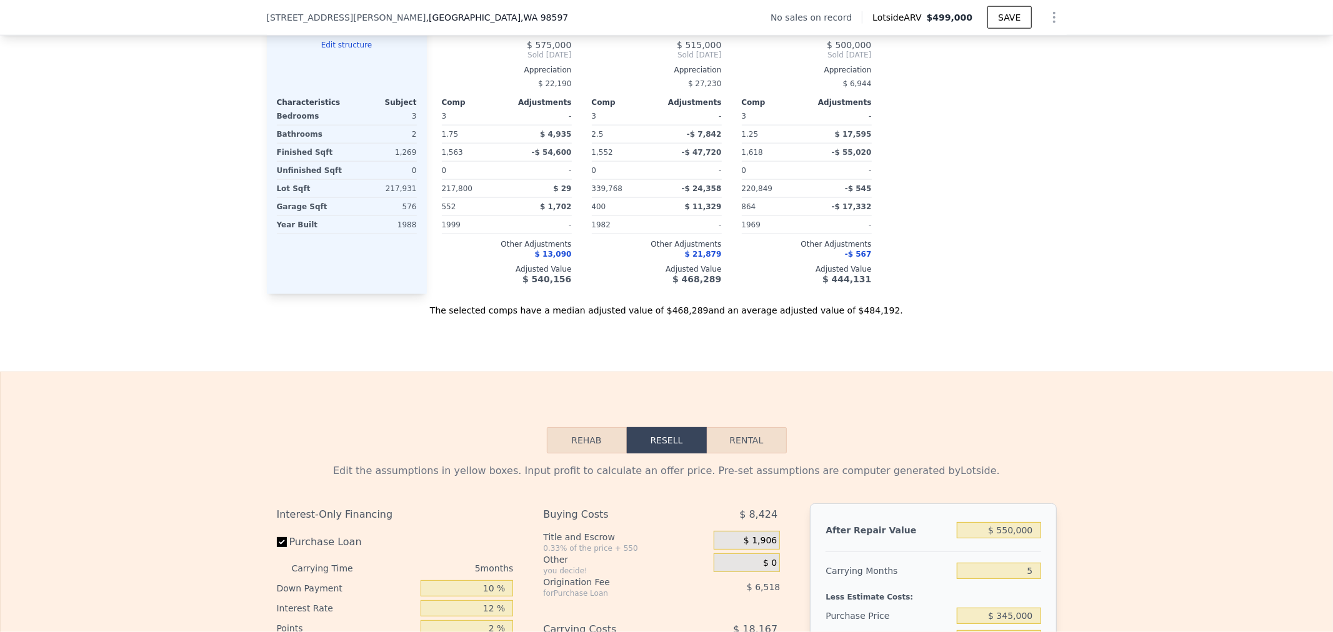
checkbox input "true"
type input "$ 499,000"
type input "$ 30,000"
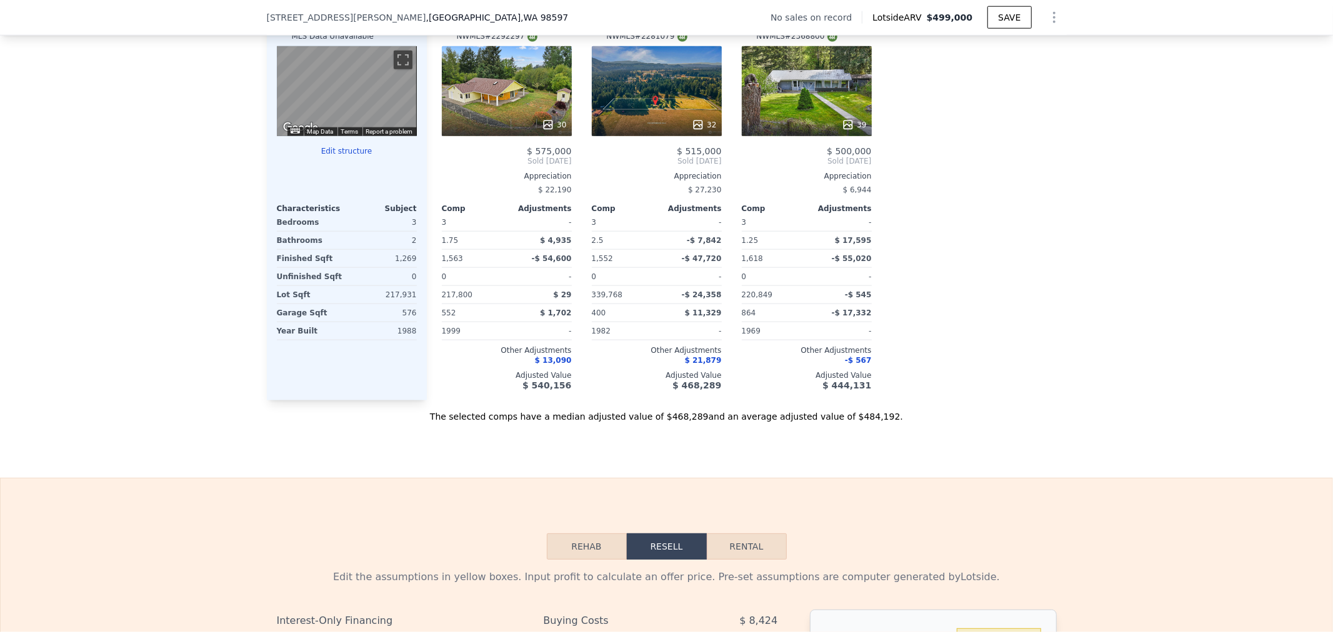
scroll to position [1110, 0]
